Goal: Task Accomplishment & Management: Manage account settings

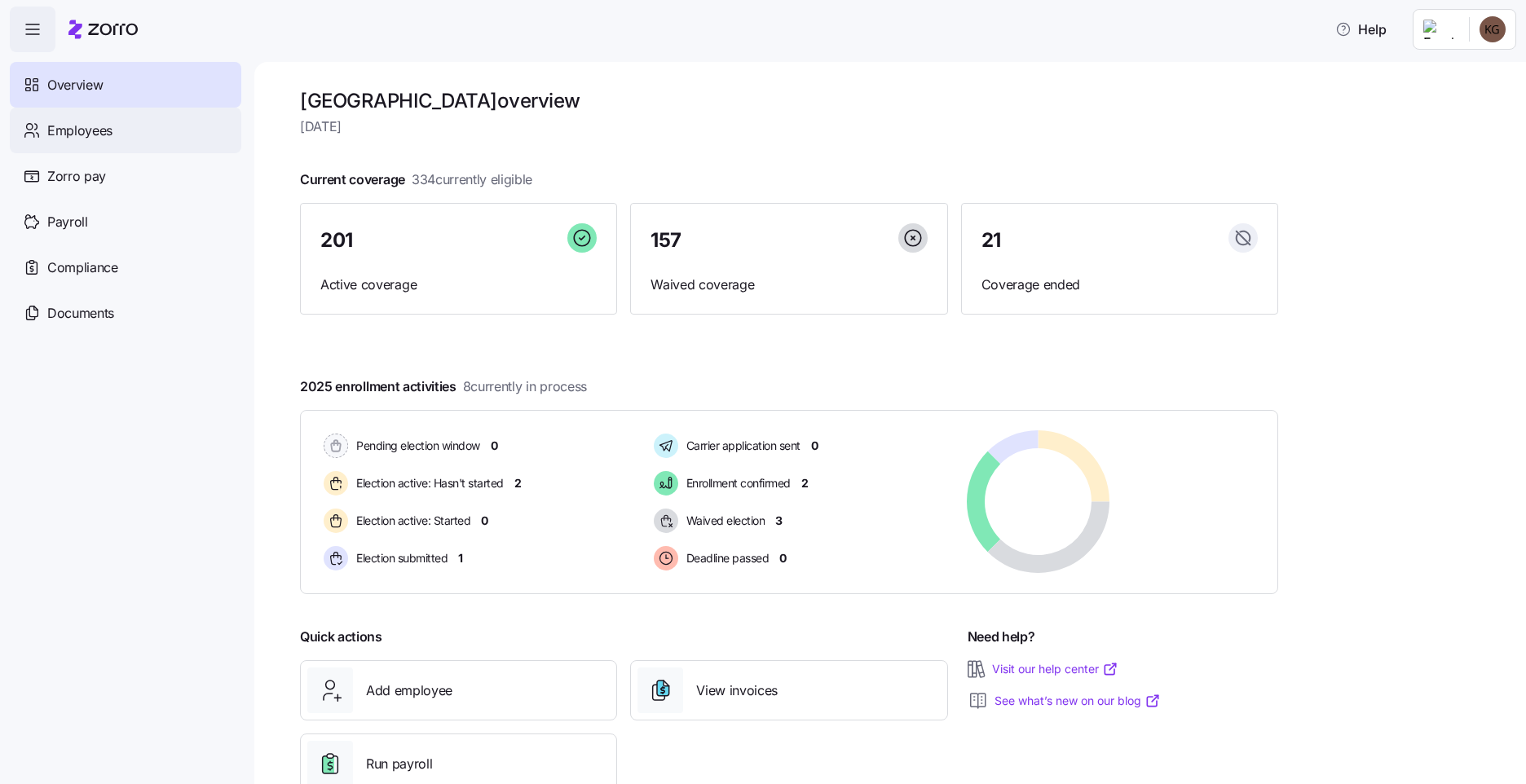
click at [97, 129] on span "Employees" at bounding box center [80, 130] width 66 height 20
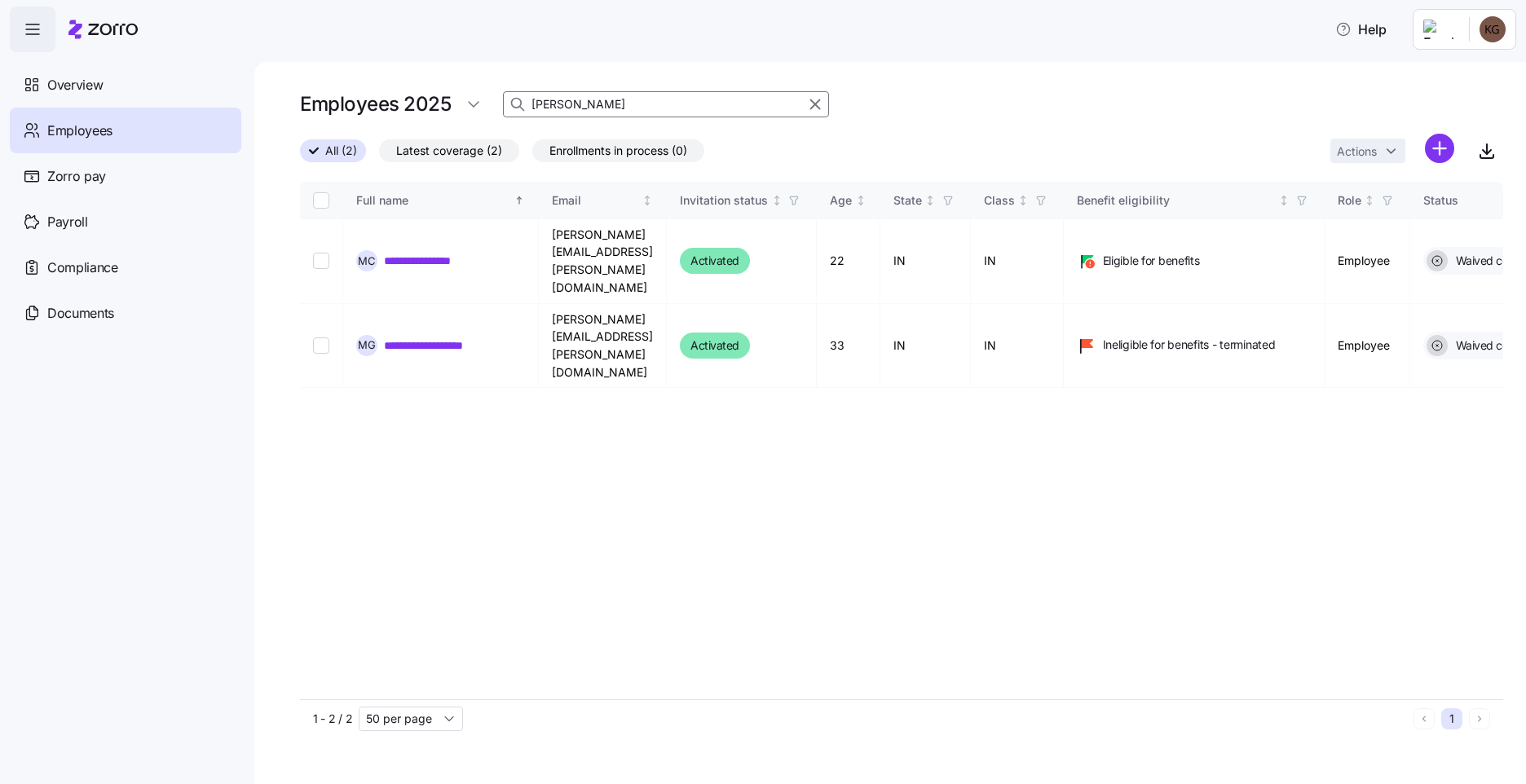
drag, startPoint x: 599, startPoint y: 107, endPoint x: 411, endPoint y: 92, distance: 188.6
click at [413, 92] on div "Employees 2025 [PERSON_NAME]" at bounding box center [901, 104] width 1203 height 33
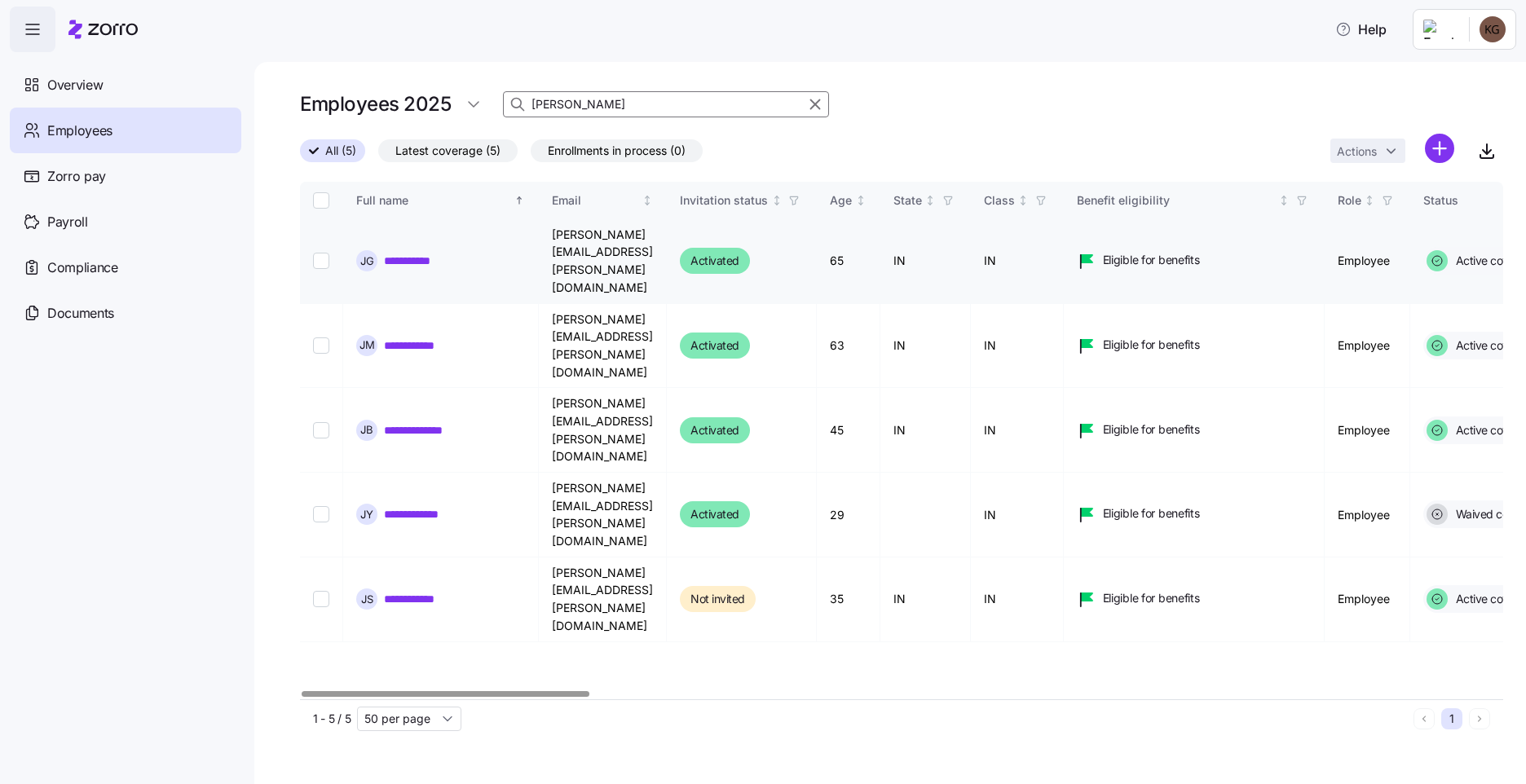
type input "[PERSON_NAME]"
click at [432, 252] on link "**********" at bounding box center [417, 260] width 66 height 16
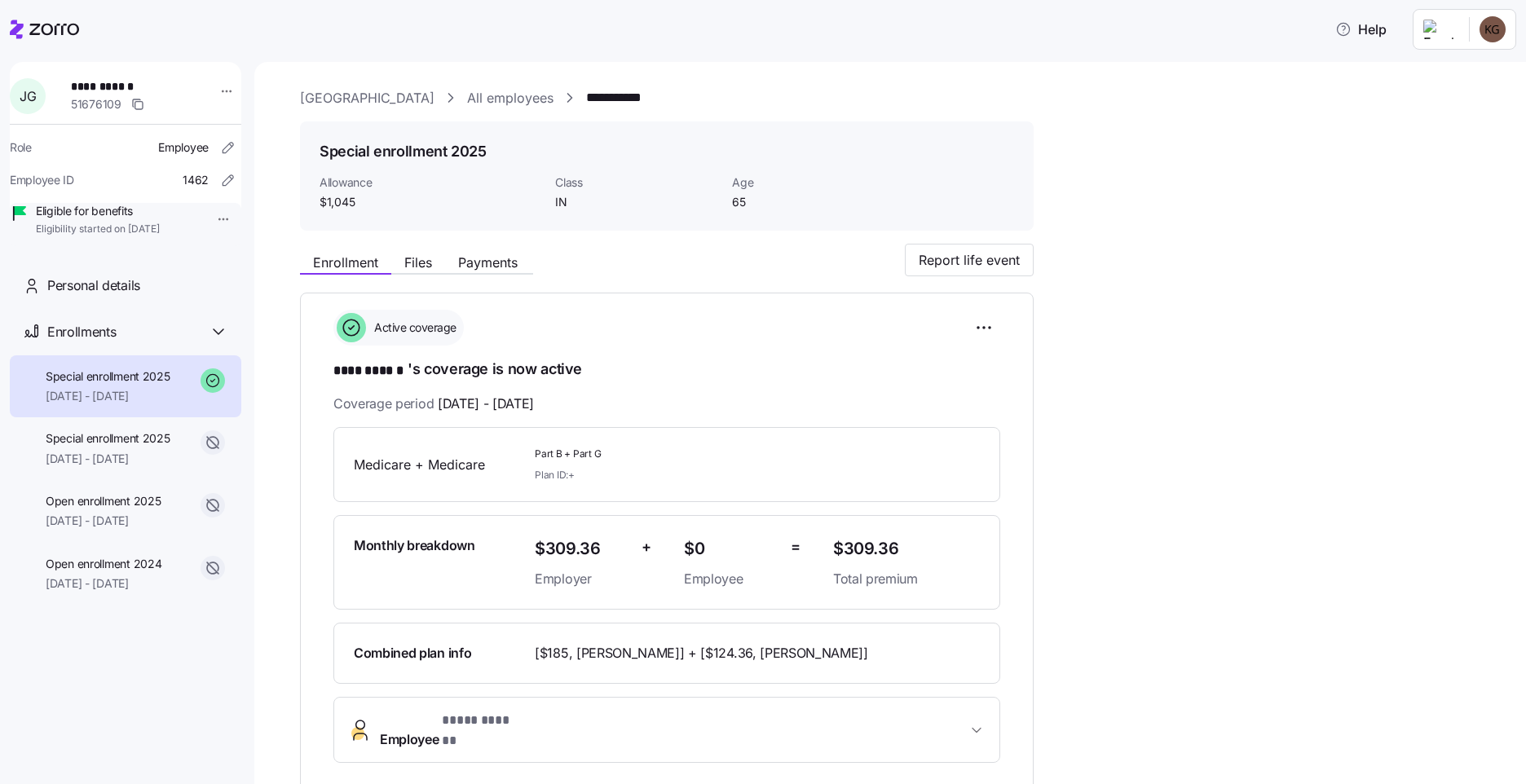
scroll to position [82, 0]
